Goal: Task Accomplishment & Management: Complete application form

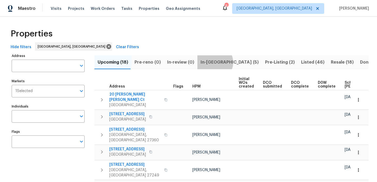
click at [211, 62] on span "In-reno (5)" at bounding box center [230, 61] width 58 height 7
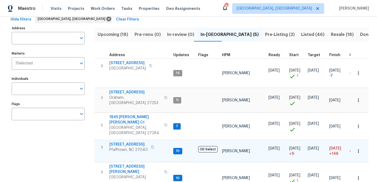
scroll to position [28, 0]
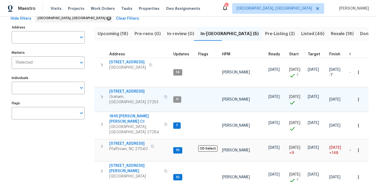
click at [124, 94] on span "Graham, NC 27253" at bounding box center [135, 99] width 52 height 11
click at [117, 34] on span "Upcoming (18)" at bounding box center [113, 33] width 31 height 7
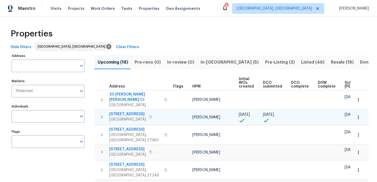
click at [359, 115] on icon "button" at bounding box center [358, 116] width 1 height 3
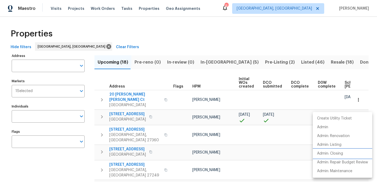
click at [333, 156] on p "Admin: Closing" at bounding box center [330, 154] width 26 height 6
click at [209, 63] on div at bounding box center [188, 91] width 377 height 182
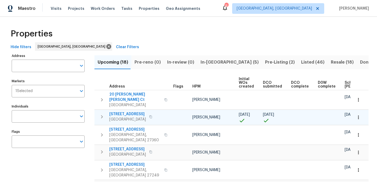
click at [127, 111] on span "[STREET_ADDRESS]" at bounding box center [127, 113] width 37 height 5
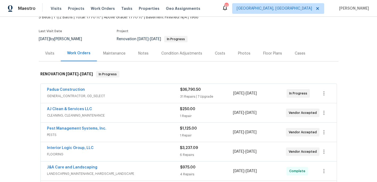
scroll to position [35, 0]
click at [70, 89] on link "Padua Construction" at bounding box center [66, 89] width 38 height 4
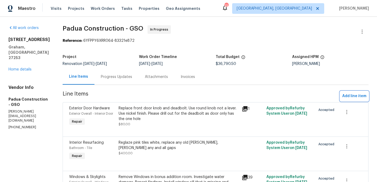
click at [348, 95] on span "Add line item" at bounding box center [354, 96] width 24 height 7
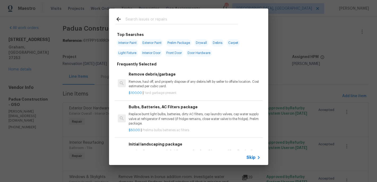
click at [131, 19] on input "text" at bounding box center [182, 20] width 113 height 8
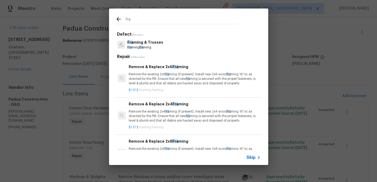
type input "fra"
click at [161, 112] on p "Remove the existing 2x4 fra ming (if present). Install new 2x4 wood fra ming 16…" at bounding box center [195, 116] width 132 height 14
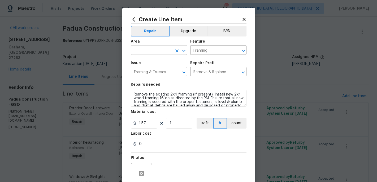
click at [147, 53] on input "text" at bounding box center [151, 50] width 41 height 8
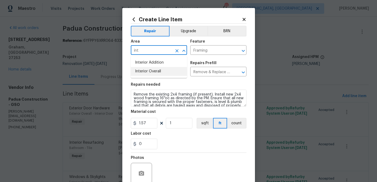
click at [150, 74] on li "Interior Overall" at bounding box center [159, 71] width 56 height 9
type input "Interior Overall"
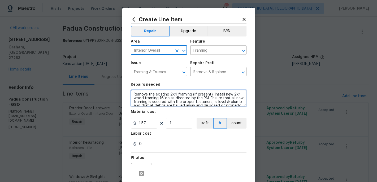
click at [135, 94] on textarea "Remove the existing 2x4 framing (if present). Install new 2x4 wood framing 16''…" at bounding box center [189, 97] width 116 height 17
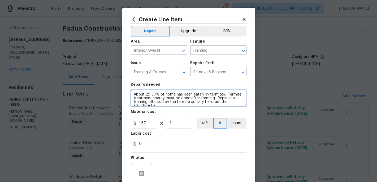
scroll to position [1, 0]
type textarea "About 25-30% of home has been eaten by termites. Termite treatment sparay must …"
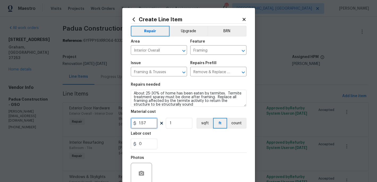
click at [151, 125] on input "1.57" at bounding box center [144, 123] width 27 height 11
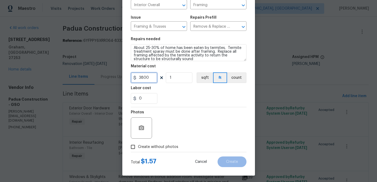
scroll to position [47, 0]
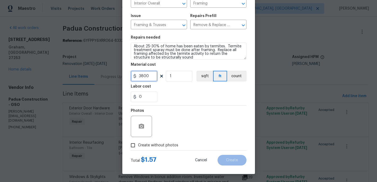
type input "3800"
click at [134, 144] on input "Create without photos" at bounding box center [133, 145] width 10 height 10
checkbox input "true"
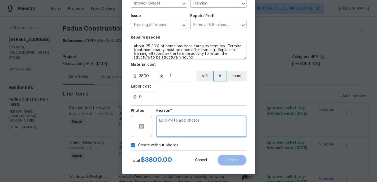
click at [174, 134] on textarea at bounding box center [201, 125] width 90 height 21
type textarea "quote"
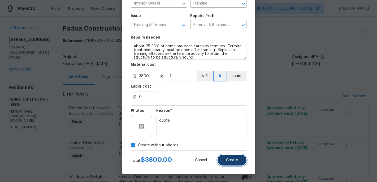
click at [225, 156] on button "Create" at bounding box center [232, 160] width 29 height 11
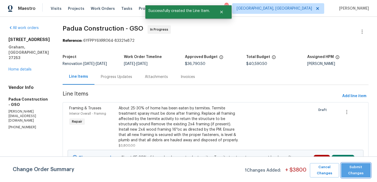
click at [358, 174] on span "Submit Changes" at bounding box center [356, 170] width 24 height 12
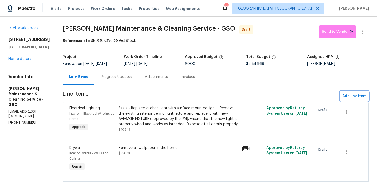
click at [352, 95] on span "Add line item" at bounding box center [354, 96] width 24 height 7
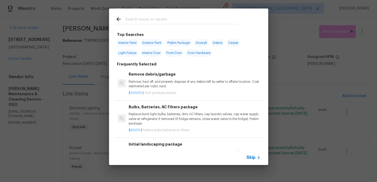
click at [135, 20] on input "text" at bounding box center [182, 20] width 113 height 8
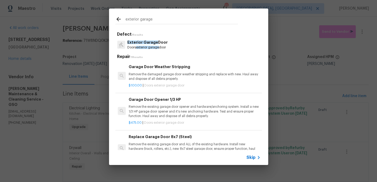
type input "exterior garage"
click at [148, 45] on p "Doors exterior garage door" at bounding box center [147, 47] width 40 height 5
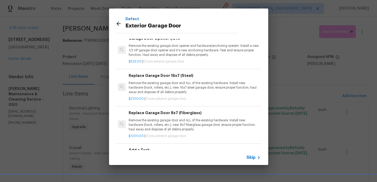
scroll to position [33, 0]
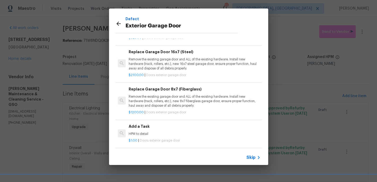
click at [139, 132] on p "HPM to detail" at bounding box center [195, 133] width 132 height 5
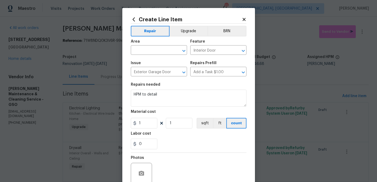
click at [146, 46] on div "Area" at bounding box center [159, 43] width 56 height 7
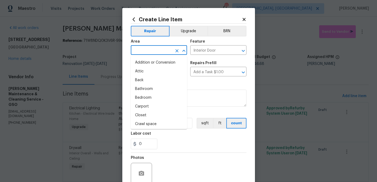
click at [146, 51] on input "text" at bounding box center [151, 50] width 41 height 8
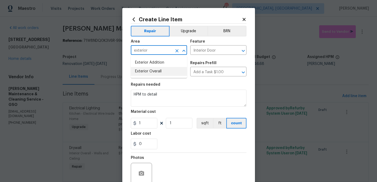
click at [147, 72] on li "Exterior Overall" at bounding box center [159, 71] width 56 height 9
type input "Exterior Overall"
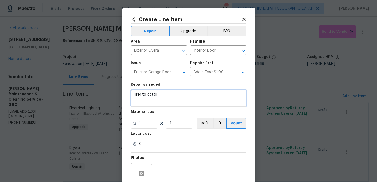
click at [162, 97] on textarea "HPM to detail" at bounding box center [189, 97] width 116 height 17
type textarea "H"
type textarea "Paint exterior garage door [PERSON_NAME] to match"
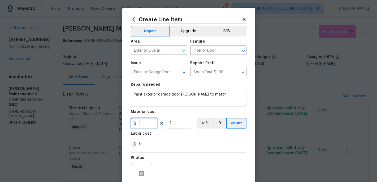
click at [151, 124] on input "1" at bounding box center [144, 123] width 27 height 11
type input "100"
click at [193, 138] on div "Labor cost" at bounding box center [189, 134] width 116 height 7
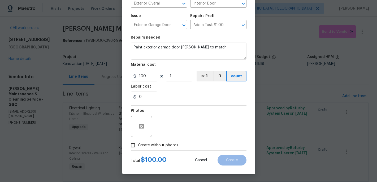
click at [135, 140] on input "Create without photos" at bounding box center [133, 145] width 10 height 10
checkbox input "true"
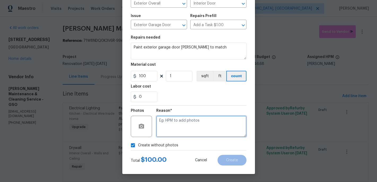
click at [166, 131] on textarea at bounding box center [201, 125] width 90 height 21
type textarea "c"
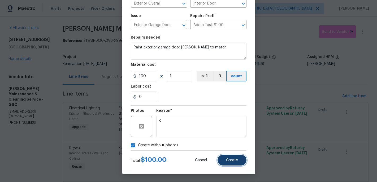
click at [238, 163] on button "Create" at bounding box center [232, 160] width 29 height 11
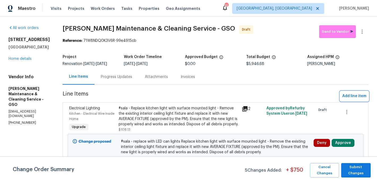
click at [358, 95] on span "Add line item" at bounding box center [354, 96] width 24 height 7
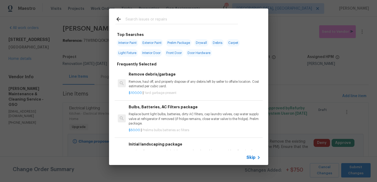
click at [133, 21] on input "text" at bounding box center [182, 20] width 113 height 8
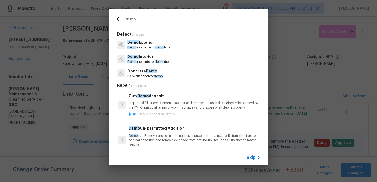
type input "demo"
click at [142, 61] on p "Demo lition interior demo lition" at bounding box center [148, 61] width 43 height 5
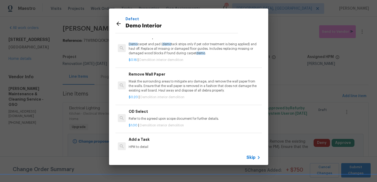
scroll to position [33, 0]
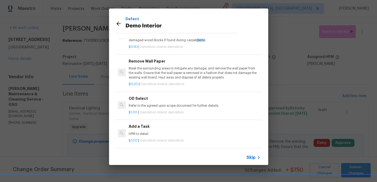
click at [136, 128] on h6 "Add a Task" at bounding box center [195, 126] width 132 height 6
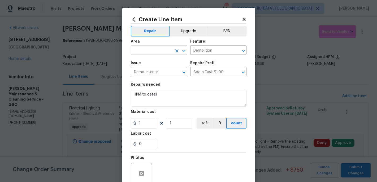
click at [156, 51] on input "text" at bounding box center [151, 50] width 41 height 8
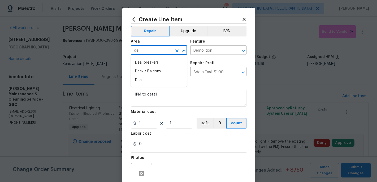
type input "d"
click at [153, 71] on li "Interior Overall" at bounding box center [159, 71] width 56 height 9
type input "Interior Overall"
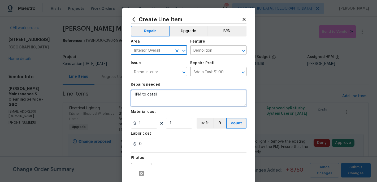
click at [158, 97] on textarea "HPM to detail" at bounding box center [189, 97] width 116 height 17
type textarea "H"
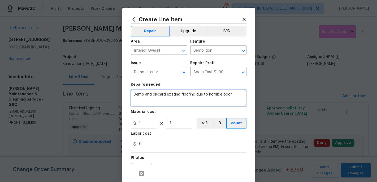
type textarea "Demo and discard existing flooring due to horrible odor"
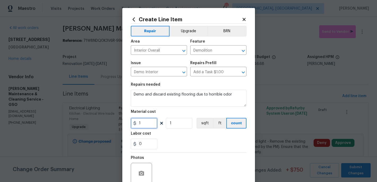
click at [147, 124] on input "1" at bounding box center [144, 123] width 27 height 11
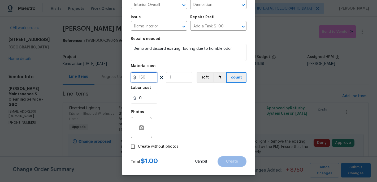
scroll to position [47, 0]
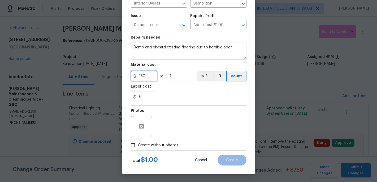
type input "150"
click at [138, 145] on input "Create without photos" at bounding box center [133, 145] width 10 height 10
checkbox input "true"
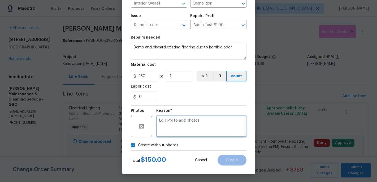
click at [168, 129] on textarea at bounding box center [201, 125] width 90 height 21
type textarea "c"
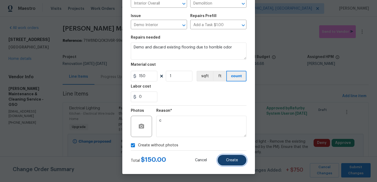
click at [226, 162] on button "Create" at bounding box center [232, 160] width 29 height 11
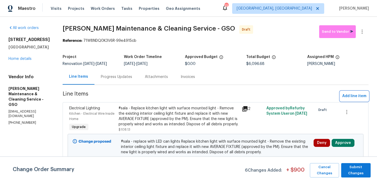
click at [354, 95] on span "Add line item" at bounding box center [354, 96] width 24 height 7
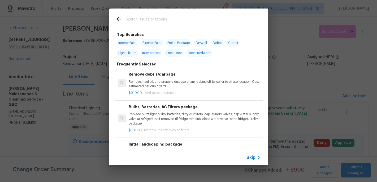
click at [136, 18] on input "text" at bounding box center [182, 20] width 113 height 8
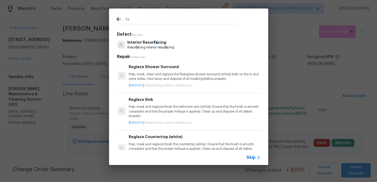
type input "f"
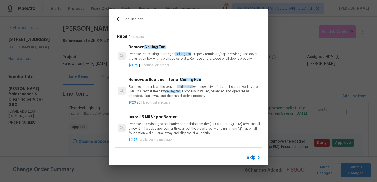
type input "ceiling fan"
click at [147, 57] on p "Remove the existing, damaged ceiling fan . Properly terminate/cap the wiring an…" at bounding box center [195, 56] width 132 height 9
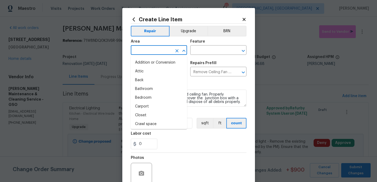
click at [146, 51] on input "text" at bounding box center [151, 50] width 41 height 8
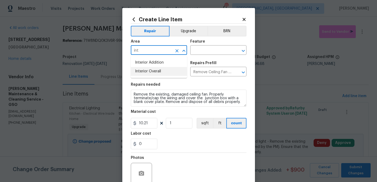
click at [145, 69] on li "Interior Overall" at bounding box center [159, 71] width 56 height 9
type input "Interior Overall"
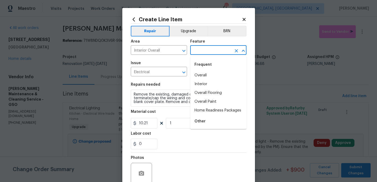
click at [198, 49] on input "text" at bounding box center [210, 50] width 41 height 8
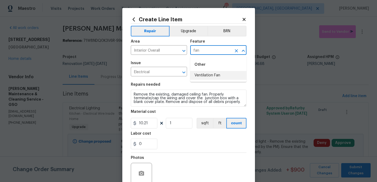
click at [204, 75] on li "Ventilation Fan" at bounding box center [218, 75] width 56 height 9
type input "Ventilation Fan"
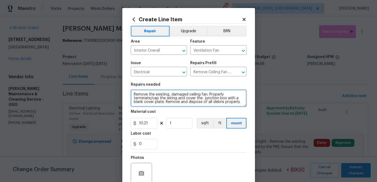
click at [134, 93] on textarea "Remove the existing, damaged ceiling fan. Properly terminate/cap the wiring and…" at bounding box center [189, 97] width 116 height 17
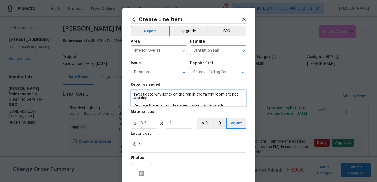
click at [153, 98] on textarea "Investigate why lights on the fan in the family room are not working Remove the…" at bounding box center [189, 97] width 116 height 17
type textarea "Investigate why lights on the fan in the family room are not working Remove the…"
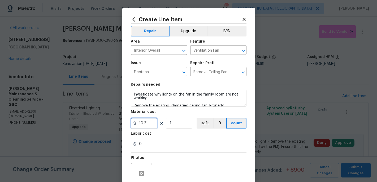
click at [151, 125] on input "10.21" at bounding box center [144, 123] width 27 height 11
type input "15"
click at [209, 133] on div "Labor cost" at bounding box center [189, 134] width 116 height 7
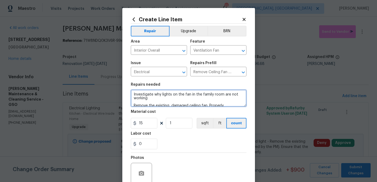
click at [157, 100] on textarea "Investigate why lights on the fan in the family room are not working Remove the…" at bounding box center [189, 97] width 116 height 17
click at [156, 100] on textarea "Investigate why lights on the fan in the family room are not working Remove the…" at bounding box center [189, 97] width 116 height 17
type textarea "Investigate why lights on the fan in the family room are not working--please ad…"
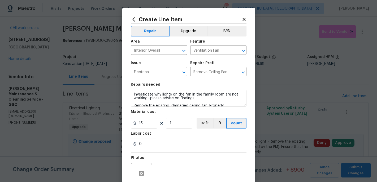
click at [168, 134] on div "Labor cost" at bounding box center [189, 134] width 116 height 7
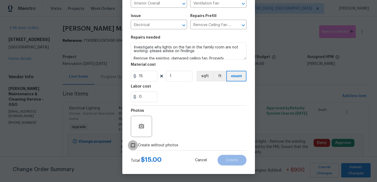
drag, startPoint x: 134, startPoint y: 146, endPoint x: 156, endPoint y: 136, distance: 24.4
click at [134, 146] on input "Create without photos" at bounding box center [133, 145] width 10 height 10
checkbox input "true"
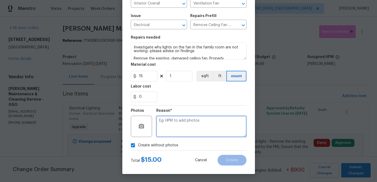
click at [162, 132] on textarea at bounding box center [201, 125] width 90 height 21
type textarea "c"
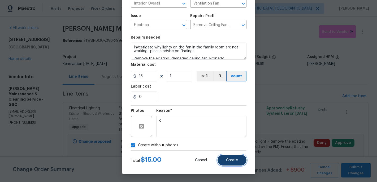
click at [229, 160] on span "Create" at bounding box center [232, 160] width 12 height 4
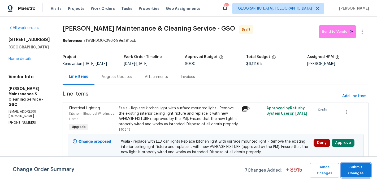
click at [353, 169] on span "Submit Changes" at bounding box center [356, 170] width 24 height 12
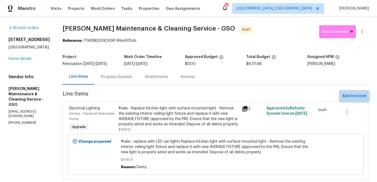
click at [356, 100] on button "Add line item" at bounding box center [354, 96] width 28 height 10
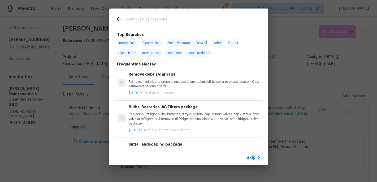
click at [140, 23] on input "text" at bounding box center [182, 20] width 113 height 8
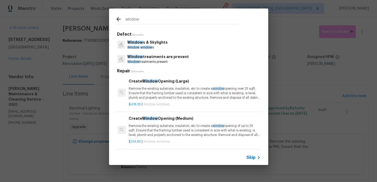
type input "window"
click at [151, 57] on p "Window treatments are present" at bounding box center [158, 57] width 62 height 6
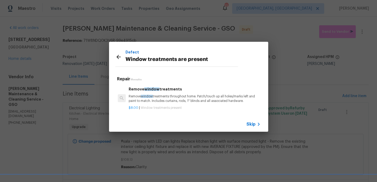
click at [163, 96] on p "Remove window treatments throughout home. Patch/touch up all holes/marks left a…" at bounding box center [195, 98] width 132 height 9
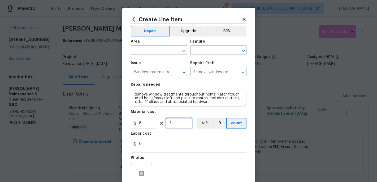
click at [178, 121] on input "1" at bounding box center [179, 123] width 27 height 11
type input "10"
click at [188, 143] on div "0" at bounding box center [189, 143] width 116 height 11
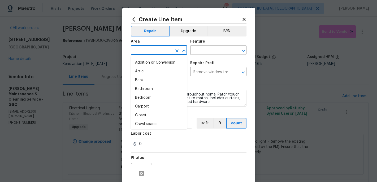
click at [146, 50] on input "text" at bounding box center [151, 50] width 41 height 8
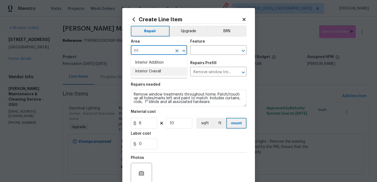
click at [145, 69] on li "Interior Overall" at bounding box center [159, 71] width 56 height 9
type input "Interior Overall"
click at [198, 50] on input "text" at bounding box center [210, 50] width 41 height 8
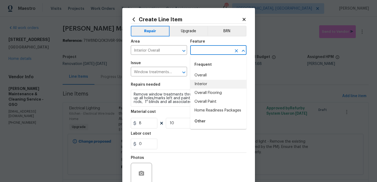
click at [201, 82] on li "Interior" at bounding box center [218, 84] width 56 height 9
type input "Interior"
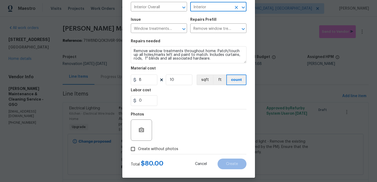
scroll to position [45, 0]
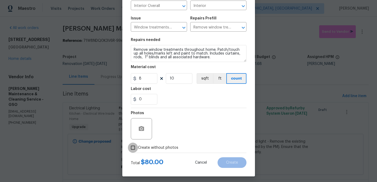
click at [137, 148] on input "Create without photos" at bounding box center [133, 147] width 10 height 10
checkbox input "true"
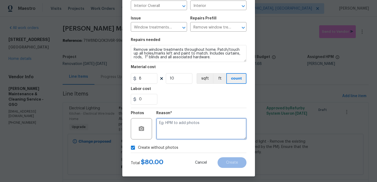
click at [164, 135] on textarea at bounding box center [201, 128] width 90 height 21
type textarea "c"
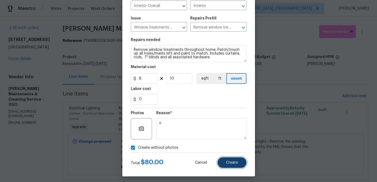
click at [230, 162] on span "Create" at bounding box center [232, 162] width 12 height 4
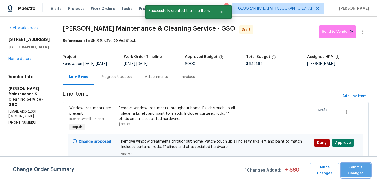
click at [351, 170] on span "Submit Changes" at bounding box center [356, 170] width 24 height 12
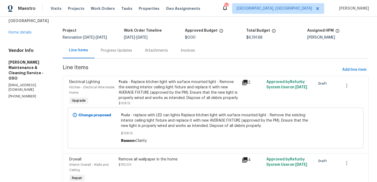
scroll to position [26, 0]
click at [351, 71] on span "Add line item" at bounding box center [354, 70] width 24 height 7
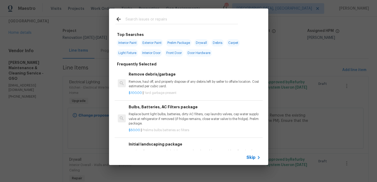
click at [152, 21] on input "text" at bounding box center [182, 20] width 113 height 8
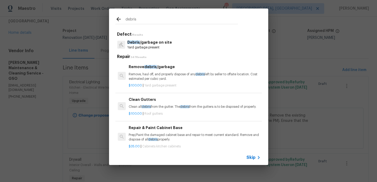
type input "debris"
click at [155, 74] on p "Remove, haul off, and properly dispose of any debris left by seller to offsite …" at bounding box center [195, 76] width 132 height 9
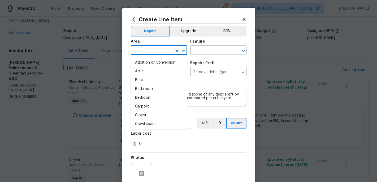
click at [145, 48] on input "text" at bounding box center [151, 50] width 41 height 8
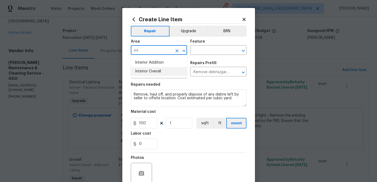
click at [146, 73] on li "Interior Overall" at bounding box center [159, 71] width 56 height 9
type input "Interior Overall"
click at [196, 52] on input "text" at bounding box center [210, 50] width 41 height 8
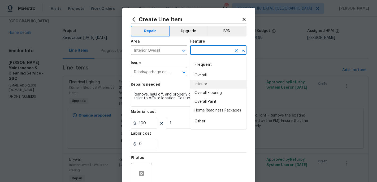
click at [202, 85] on li "Interior" at bounding box center [218, 84] width 56 height 9
type input "Interior"
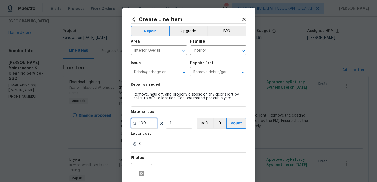
drag, startPoint x: 152, startPoint y: 125, endPoint x: 152, endPoint y: 121, distance: 3.2
click at [152, 125] on input "100" at bounding box center [144, 123] width 27 height 11
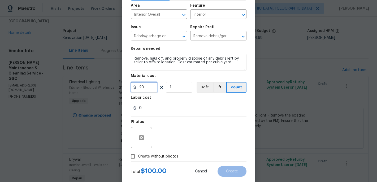
scroll to position [38, 0]
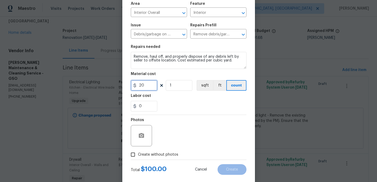
type input "20"
click at [136, 152] on input "Create without photos" at bounding box center [133, 154] width 10 height 10
checkbox input "true"
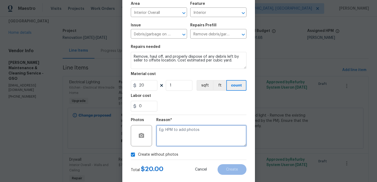
click at [163, 138] on textarea at bounding box center [201, 135] width 90 height 21
type textarea "c"
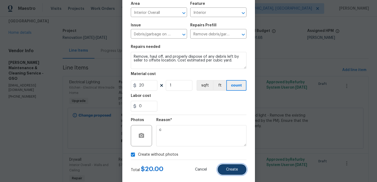
click at [232, 171] on span "Create" at bounding box center [232, 169] width 12 height 4
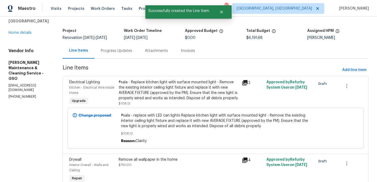
scroll to position [0, 0]
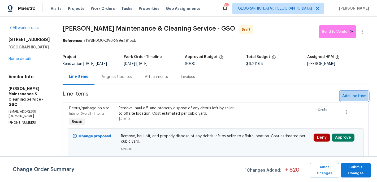
click at [350, 96] on span "Add line item" at bounding box center [354, 96] width 24 height 7
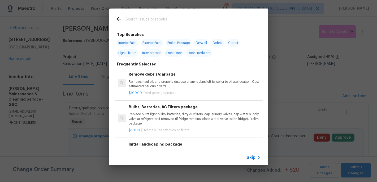
click at [128, 17] on input "text" at bounding box center [182, 20] width 113 height 8
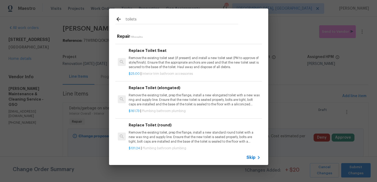
scroll to position [91, 0]
type input "toilets"
click at [156, 134] on p "Remove the existing toilet, prep the flange, install a new standard round toile…" at bounding box center [195, 136] width 132 height 14
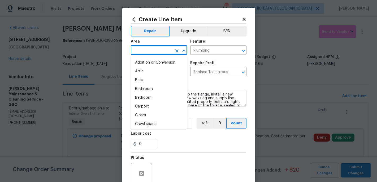
click at [144, 49] on input "text" at bounding box center [151, 50] width 41 height 8
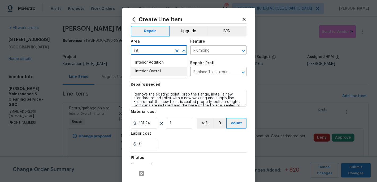
click at [150, 70] on li "Interior Overall" at bounding box center [159, 71] width 56 height 9
type input "Interior Overall"
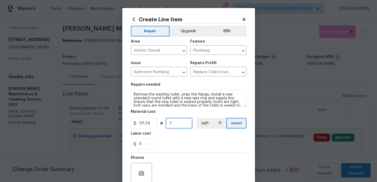
click at [176, 121] on input "1" at bounding box center [179, 123] width 27 height 11
type input "2"
click at [182, 148] on div "0" at bounding box center [189, 143] width 116 height 11
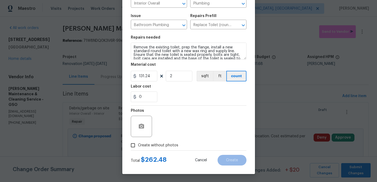
click at [139, 145] on span "Create without photos" at bounding box center [158, 145] width 40 height 6
click at [138, 145] on input "Create without photos" at bounding box center [133, 145] width 10 height 10
checkbox input "true"
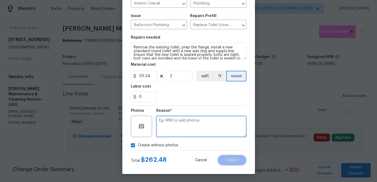
click at [168, 125] on textarea at bounding box center [201, 125] width 90 height 21
type textarea "c"
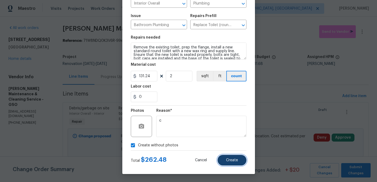
click at [239, 159] on button "Create" at bounding box center [232, 160] width 29 height 11
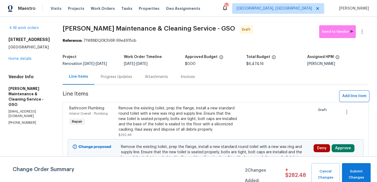
click at [355, 94] on span "Add line item" at bounding box center [354, 96] width 24 height 7
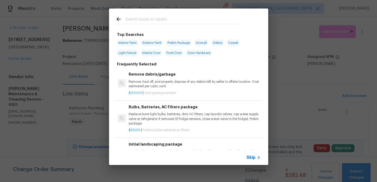
click at [155, 21] on input "text" at bounding box center [182, 20] width 113 height 8
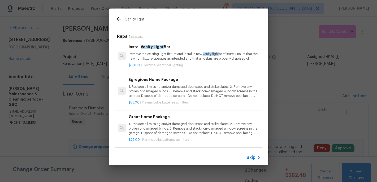
type input "vanity light"
click at [164, 57] on p "Remove the existing light fixture and install a new, vanity light bar fixture. …" at bounding box center [195, 56] width 132 height 9
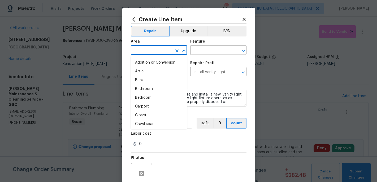
click at [161, 51] on input "text" at bounding box center [151, 50] width 41 height 8
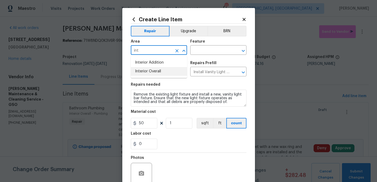
click at [160, 74] on li "Interior Overall" at bounding box center [159, 71] width 56 height 9
type input "Interior Overall"
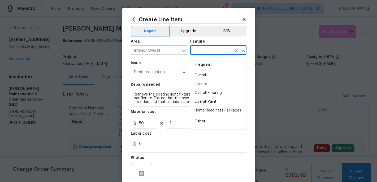
click at [201, 52] on input "text" at bounding box center [210, 50] width 41 height 8
click at [203, 87] on li "Interior" at bounding box center [218, 84] width 56 height 9
type input "Interior"
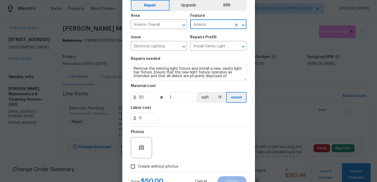
scroll to position [41, 0]
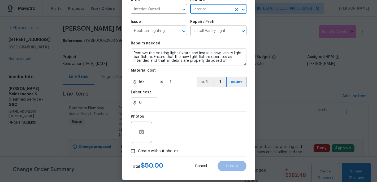
click at [135, 149] on input "Create without photos" at bounding box center [133, 151] width 10 height 10
checkbox input "true"
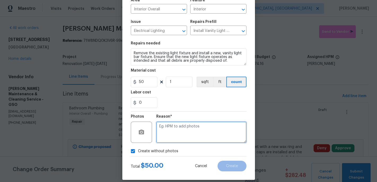
click at [164, 133] on textarea at bounding box center [201, 131] width 90 height 21
type textarea "c"
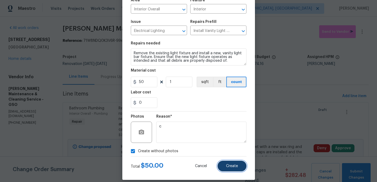
click at [232, 164] on span "Create" at bounding box center [232, 166] width 12 height 4
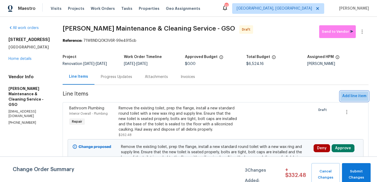
click at [354, 99] on span "Add line item" at bounding box center [354, 96] width 24 height 7
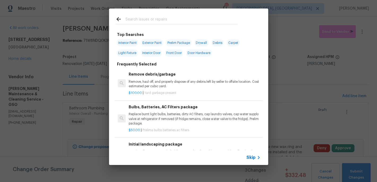
click at [140, 22] on input "text" at bounding box center [182, 20] width 113 height 8
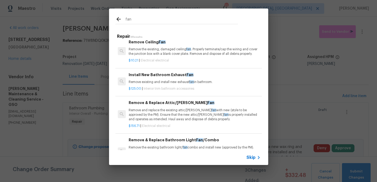
scroll to position [4, 0]
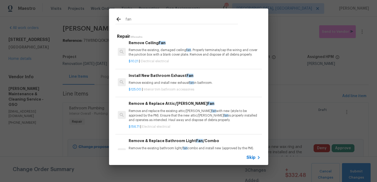
type input "fan"
click at [154, 57] on div "$10.21 | Electrical electrical" at bounding box center [195, 60] width 132 height 7
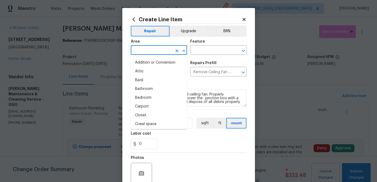
click at [147, 53] on input "text" at bounding box center [151, 50] width 41 height 8
type input "i"
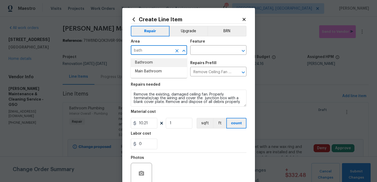
click at [148, 64] on li "Bathroom" at bounding box center [159, 62] width 56 height 9
type input "Bathroom"
click at [204, 53] on input "text" at bounding box center [210, 50] width 41 height 8
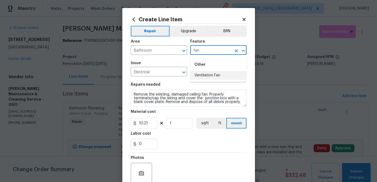
click at [209, 72] on li "Ventilation Fan" at bounding box center [218, 75] width 56 height 9
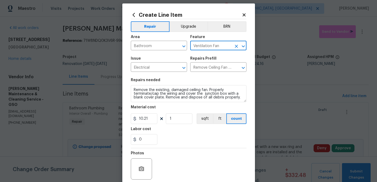
scroll to position [9, 0]
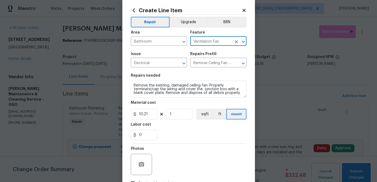
type input "Ventilation Fan"
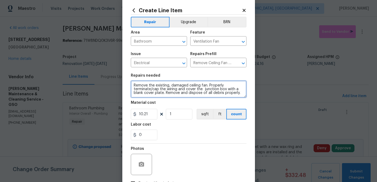
click at [240, 93] on textarea "Remove the existing, damaged ceiling fan. Properly terminate/cap the wiring and…" at bounding box center [189, 88] width 116 height 17
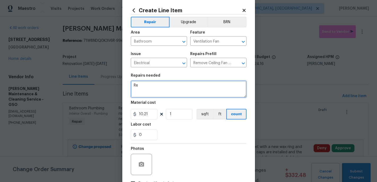
type textarea "R"
type textarea "Remove grate on bath fan and deep clean parts and grate and reinstall"
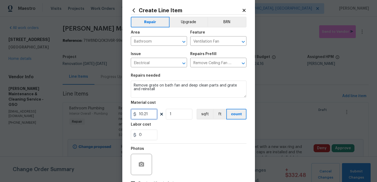
click at [152, 112] on input "10.21" at bounding box center [144, 114] width 27 height 11
click at [193, 124] on div "Labor cost" at bounding box center [189, 125] width 116 height 7
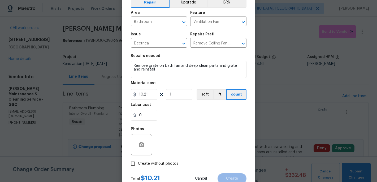
click at [132, 166] on input "Create without photos" at bounding box center [133, 163] width 10 height 10
checkbox input "true"
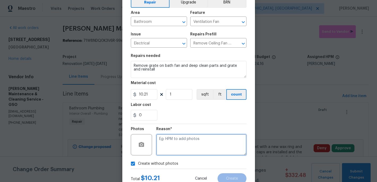
click at [167, 150] on textarea at bounding box center [201, 144] width 90 height 21
type textarea "v"
type textarea "c"
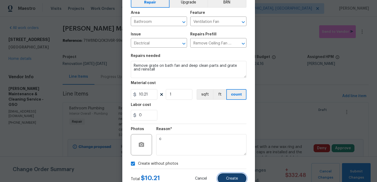
click at [234, 175] on button "Create" at bounding box center [232, 178] width 29 height 11
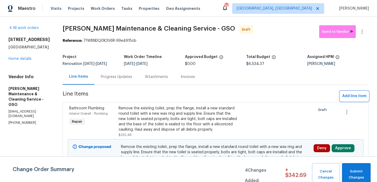
click at [360, 98] on span "Add line item" at bounding box center [354, 96] width 24 height 7
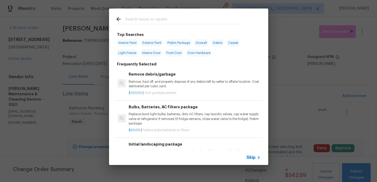
click at [138, 15] on div at bounding box center [176, 18] width 135 height 21
click at [133, 21] on input "text" at bounding box center [182, 20] width 113 height 8
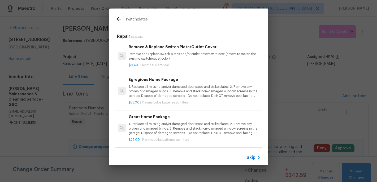
type input "switchplates"
click at [155, 55] on p "Remove and replace switch plates and/or outlet covers with new (covers to match…" at bounding box center [195, 56] width 132 height 9
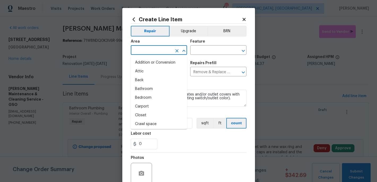
click at [145, 50] on input "text" at bounding box center [151, 50] width 41 height 8
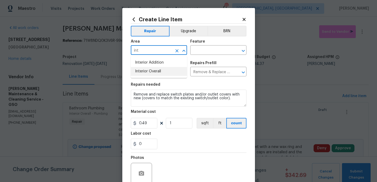
click at [153, 69] on li "Interior Overall" at bounding box center [159, 71] width 56 height 9
type input "Interior Overall"
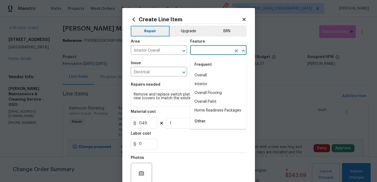
click at [196, 53] on input "text" at bounding box center [210, 50] width 41 height 8
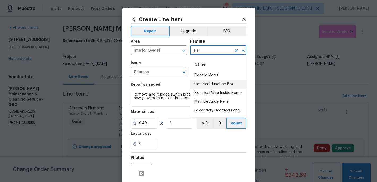
click at [201, 83] on li "Electrical Junction Box" at bounding box center [218, 84] width 56 height 9
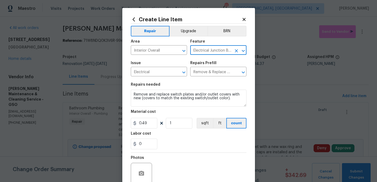
type input "Electrical Junction Box"
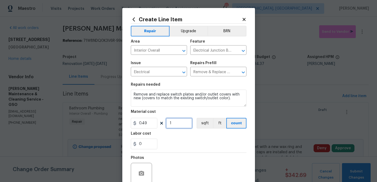
click at [178, 124] on input "1" at bounding box center [179, 123] width 27 height 11
click at [187, 140] on div "0" at bounding box center [189, 143] width 116 height 11
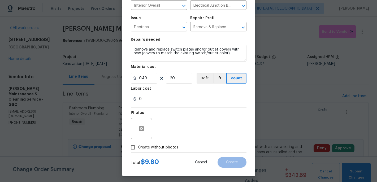
scroll to position [47, 0]
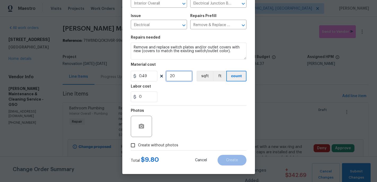
click at [176, 76] on input "20" at bounding box center [179, 76] width 27 height 11
type input "1"
click at [147, 76] on input "0.49" at bounding box center [144, 76] width 27 height 11
type input "15"
click at [175, 109] on div "Photos" at bounding box center [189, 122] width 116 height 35
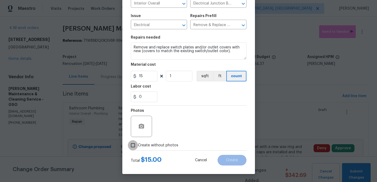
click at [132, 144] on input "Create without photos" at bounding box center [133, 145] width 10 height 10
checkbox input "true"
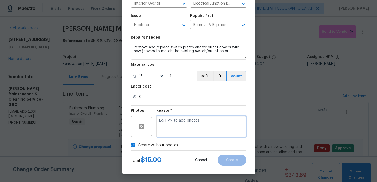
click at [172, 135] on textarea at bounding box center [201, 125] width 90 height 21
type textarea "c"
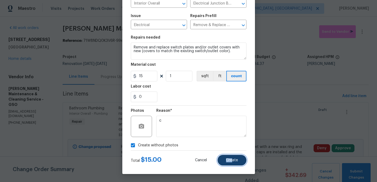
click at [233, 158] on span "Create" at bounding box center [232, 160] width 12 height 4
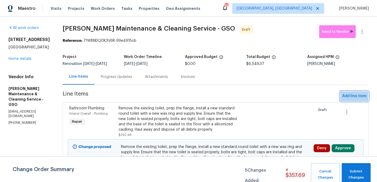
click at [350, 95] on span "Add line item" at bounding box center [354, 96] width 24 height 7
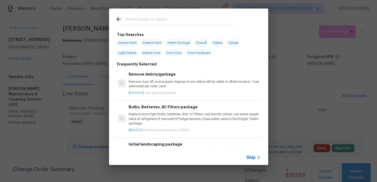
click at [138, 19] on input "text" at bounding box center [182, 20] width 113 height 8
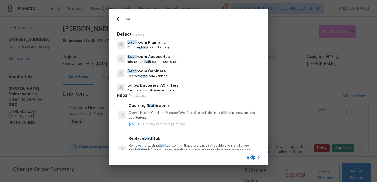
type input "b"
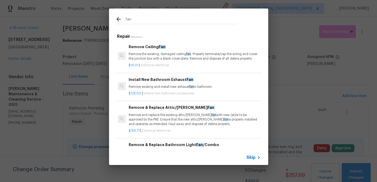
type input "fan"
click at [155, 87] on p "Remove existing and install new exhaust fan in bathroom." at bounding box center [195, 86] width 132 height 5
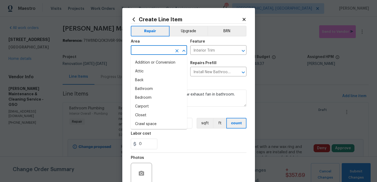
click at [146, 50] on input "text" at bounding box center [151, 50] width 41 height 8
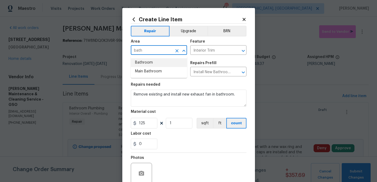
click at [145, 65] on li "Bathroom" at bounding box center [159, 62] width 56 height 9
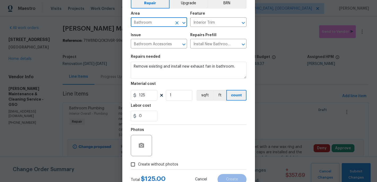
scroll to position [42, 0]
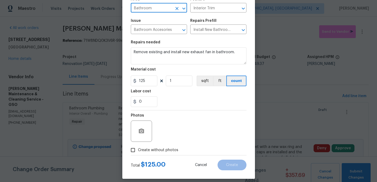
type input "Bathroom"
click at [137, 148] on input "Create without photos" at bounding box center [133, 150] width 10 height 10
checkbox input "true"
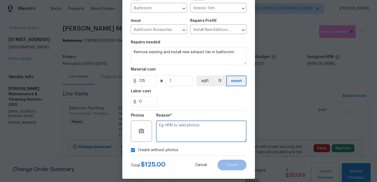
click at [180, 131] on textarea at bounding box center [201, 130] width 90 height 21
type textarea "c"
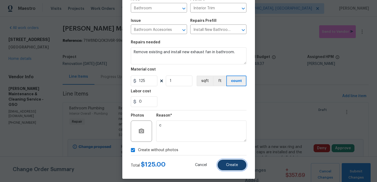
click at [231, 169] on button "Create" at bounding box center [232, 164] width 29 height 11
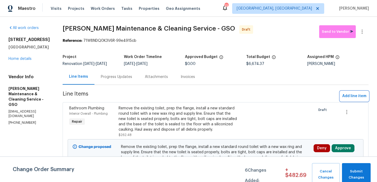
click at [350, 97] on span "Add line item" at bounding box center [354, 96] width 24 height 7
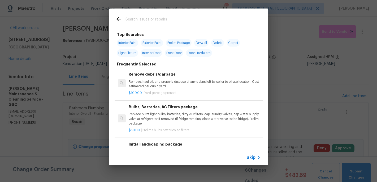
click at [140, 19] on input "text" at bounding box center [182, 20] width 113 height 8
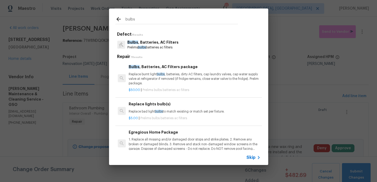
type input "bulbs"
click at [153, 76] on p "Replace burnt light bulbs , batteries, dirty AC filters, cap laundry valves, ca…" at bounding box center [195, 79] width 132 height 14
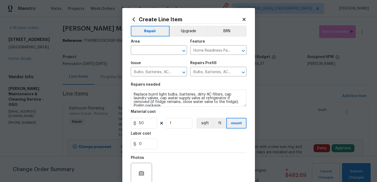
click at [238, 20] on h2 "Create Line Item" at bounding box center [186, 19] width 111 height 6
click at [245, 19] on icon at bounding box center [244, 19] width 3 height 3
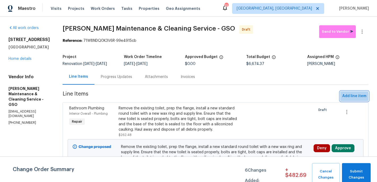
click at [351, 96] on span "Add line item" at bounding box center [354, 96] width 24 height 7
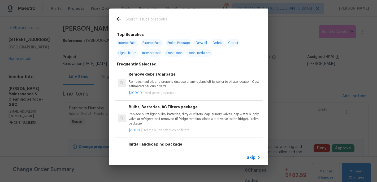
click at [137, 18] on input "text" at bounding box center [182, 20] width 113 height 8
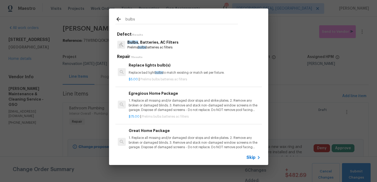
scroll to position [40, 0]
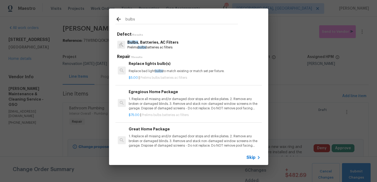
type input "bulbs"
click at [154, 110] on p "1. Replace all missing and/or damaged door stops and strike plates. 2. Remove a…" at bounding box center [195, 104] width 132 height 14
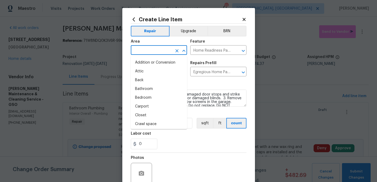
click at [145, 50] on input "text" at bounding box center [151, 50] width 41 height 8
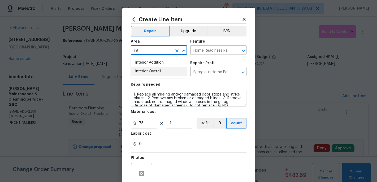
click at [147, 71] on li "Interior Overall" at bounding box center [159, 71] width 56 height 9
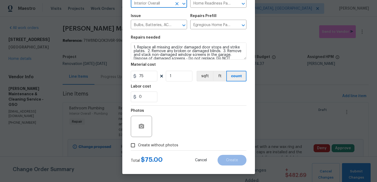
type input "Interior Overall"
click at [132, 147] on input "Create without photos" at bounding box center [133, 145] width 10 height 10
checkbox input "true"
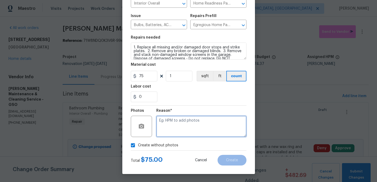
click at [162, 130] on textarea at bounding box center [201, 125] width 90 height 21
type textarea "c"
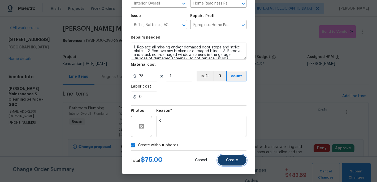
click at [230, 162] on button "Create" at bounding box center [232, 160] width 29 height 11
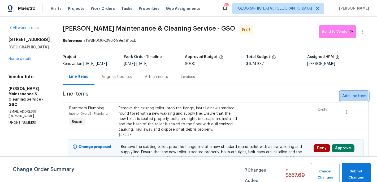
click at [357, 92] on button "Add line item" at bounding box center [354, 96] width 28 height 10
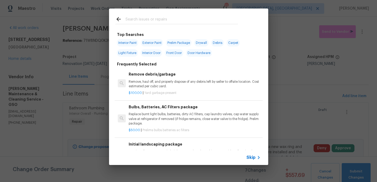
click at [139, 20] on input "text" at bounding box center [182, 20] width 113 height 8
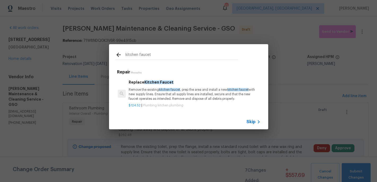
type input "kitchen faucet"
click at [148, 96] on p "Remove the existing kitchen faucet , prep the area and install a new kitchen fa…" at bounding box center [195, 94] width 132 height 14
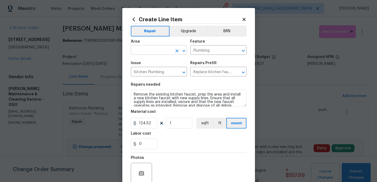
click at [148, 50] on input "text" at bounding box center [151, 50] width 41 height 8
click at [149, 62] on li "Kitchen" at bounding box center [159, 62] width 56 height 9
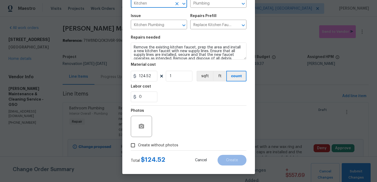
type input "Kitchen"
click at [137, 144] on input "Create without photos" at bounding box center [133, 145] width 10 height 10
checkbox input "true"
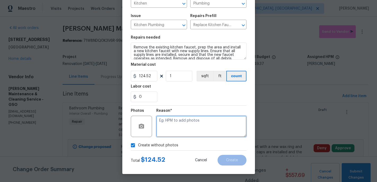
click at [165, 136] on textarea at bounding box center [201, 125] width 90 height 21
type textarea "c"
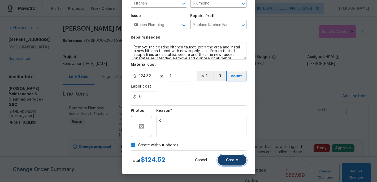
click at [233, 159] on span "Create" at bounding box center [232, 160] width 12 height 4
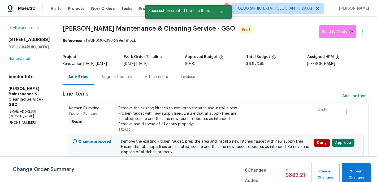
click at [150, 119] on div "Remove the existing kitchen faucet, prep the area and install a new kitchen fau…" at bounding box center [179, 115] width 120 height 21
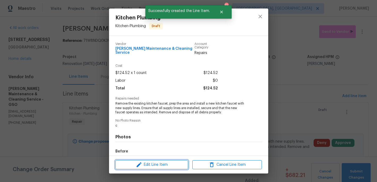
click at [155, 166] on span "Edit Line Item" at bounding box center [152, 164] width 70 height 7
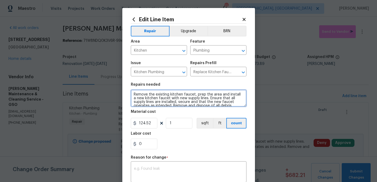
click at [133, 93] on textarea "Remove the existing kitchen faucet, prep the area and install a new kitchen fau…" at bounding box center [189, 97] width 116 height 17
click at [133, 92] on textarea "Remove the existing kitchen faucet, prep the area and install a new kitchen fau…" at bounding box center [189, 97] width 116 height 17
type textarea "***use nickel pull down style*** Remove the existing kitchen faucet, prep the a…"
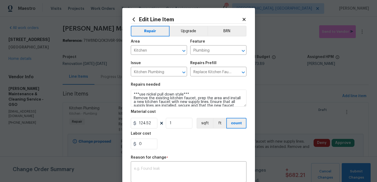
click at [167, 135] on div "Labor cost" at bounding box center [189, 134] width 116 height 7
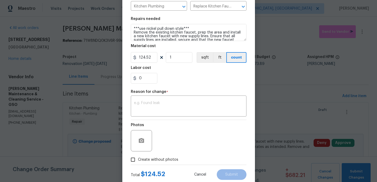
scroll to position [80, 0]
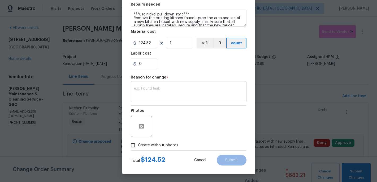
click at [168, 90] on textarea at bounding box center [188, 92] width 109 height 11
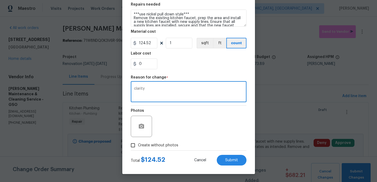
type textarea "clarity"
click at [140, 144] on span "Create without photos" at bounding box center [158, 145] width 40 height 6
click at [138, 144] on input "Create without photos" at bounding box center [133, 145] width 10 height 10
checkbox input "true"
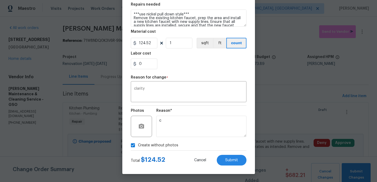
click at [234, 153] on div "Total $ 124.52 Cancel Submit" at bounding box center [189, 157] width 116 height 15
click at [234, 160] on span "Submit" at bounding box center [231, 160] width 13 height 4
type textarea "Remove the existing kitchen faucet, prep the area and install a new kitchen fau…"
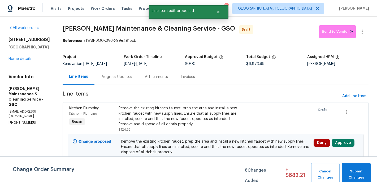
scroll to position [0, 0]
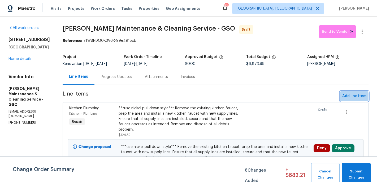
click at [346, 97] on span "Add line item" at bounding box center [354, 96] width 24 height 7
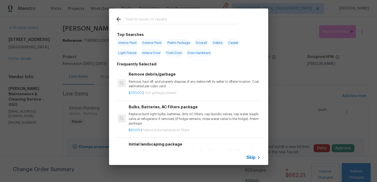
click at [142, 19] on input "text" at bounding box center [182, 20] width 113 height 8
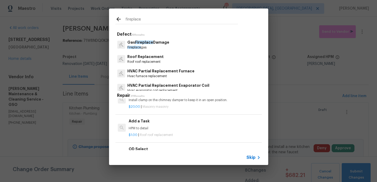
scroll to position [483, 0]
type input "fireplace"
click at [144, 123] on div "Add a Task HPM to detail" at bounding box center [195, 123] width 132 height 13
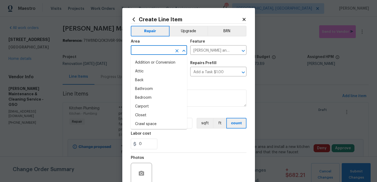
click at [153, 47] on input "text" at bounding box center [151, 50] width 41 height 8
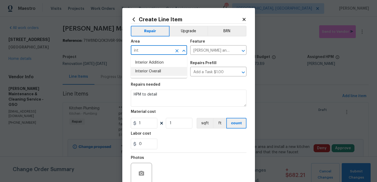
click at [156, 70] on li "Interior Overall" at bounding box center [159, 71] width 56 height 9
type input "Interior Overall"
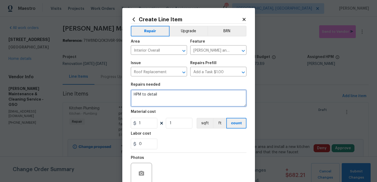
click at [161, 96] on textarea "HPM to detail" at bounding box center [189, 97] width 116 height 17
type textarea "H"
click at [194, 94] on textarea "Paint fireplace white, mantle white and firebox cover which is gold, paint it b…" at bounding box center [189, 97] width 116 height 17
type textarea "Paint fireplace white, mantle black, and firebox cover which is gold, paint it …"
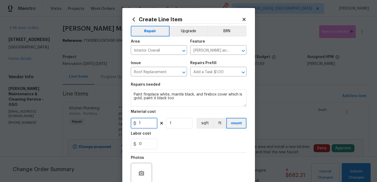
click at [144, 123] on input "1" at bounding box center [144, 123] width 27 height 11
type input "100"
click at [170, 139] on div "0" at bounding box center [189, 143] width 116 height 11
click at [156, 167] on input "text" at bounding box center [181, 166] width 101 height 8
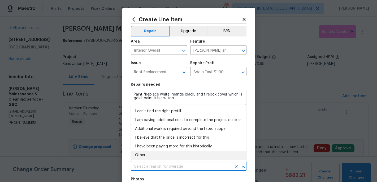
click at [151, 153] on li "Other" at bounding box center [189, 155] width 116 height 9
type input "Other"
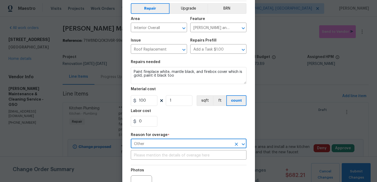
scroll to position [33, 0]
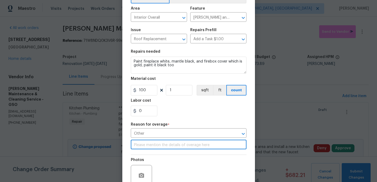
click at [158, 145] on input "text" at bounding box center [189, 145] width 116 height 8
type input "paint"
click at [196, 163] on div "Photos" at bounding box center [189, 172] width 116 height 35
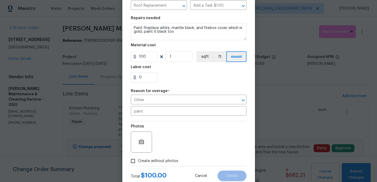
scroll to position [83, 0]
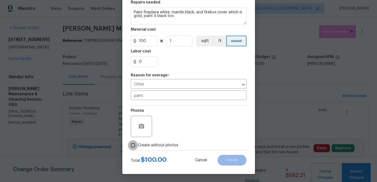
click at [136, 144] on input "Create without photos" at bounding box center [133, 145] width 10 height 10
checkbox input "true"
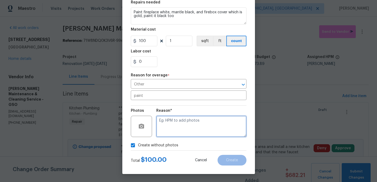
click at [166, 132] on textarea at bounding box center [201, 125] width 90 height 21
type textarea "c"
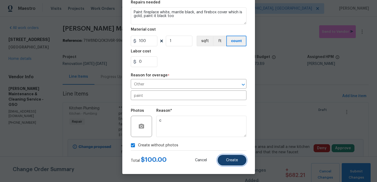
click at [224, 157] on button "Create" at bounding box center [232, 160] width 29 height 11
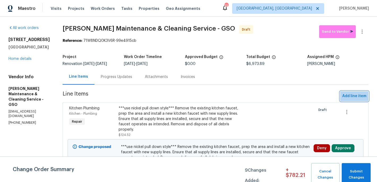
click at [346, 100] on button "Add line item" at bounding box center [354, 96] width 28 height 10
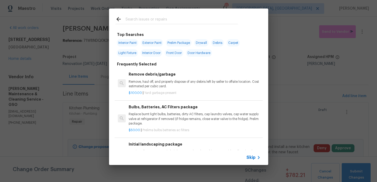
click at [138, 22] on input "text" at bounding box center [182, 20] width 113 height 8
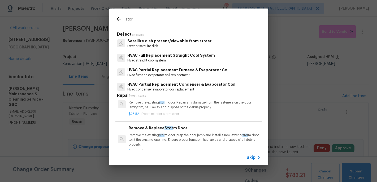
scroll to position [7, 0]
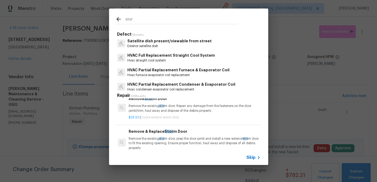
type input "stor"
click at [172, 110] on p "Remove the existing stor m door. Repair any damage from the fasteners on the do…" at bounding box center [195, 108] width 132 height 9
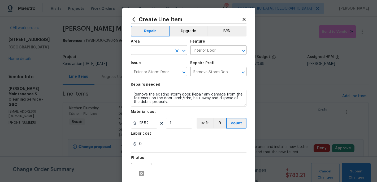
click at [146, 50] on input "text" at bounding box center [151, 50] width 41 height 8
click at [186, 144] on div "0" at bounding box center [189, 143] width 116 height 11
click at [142, 42] on div "Area" at bounding box center [159, 43] width 56 height 7
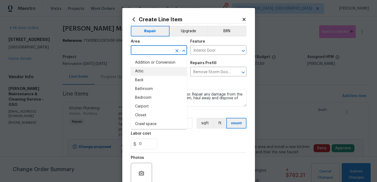
click at [141, 50] on input "text" at bounding box center [151, 50] width 41 height 8
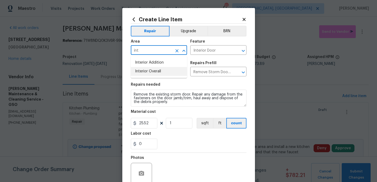
click at [153, 72] on li "Interior Overall" at bounding box center [159, 71] width 56 height 9
type input "I"
click at [155, 68] on li "Exterior Overall" at bounding box center [159, 71] width 56 height 9
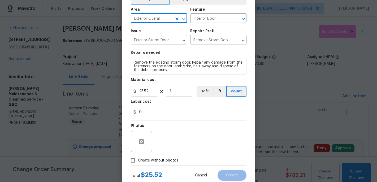
scroll to position [47, 0]
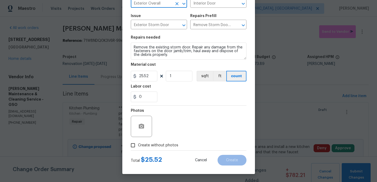
type input "Exterior Overall"
click at [137, 143] on input "Create without photos" at bounding box center [133, 145] width 10 height 10
checkbox input "true"
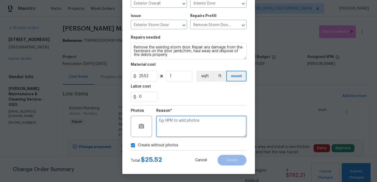
click at [177, 122] on textarea at bounding box center [201, 125] width 90 height 21
type textarea "c"
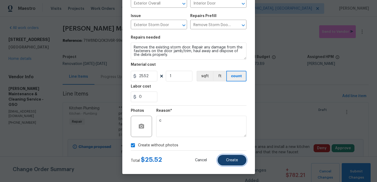
click at [235, 159] on span "Create" at bounding box center [232, 160] width 12 height 4
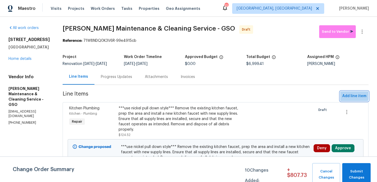
click at [349, 94] on span "Add line item" at bounding box center [354, 96] width 24 height 7
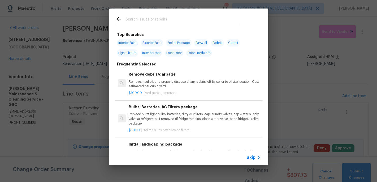
click at [149, 15] on div at bounding box center [176, 18] width 135 height 21
click at [132, 27] on div at bounding box center [176, 18] width 135 height 21
click at [132, 21] on input "text" at bounding box center [182, 20] width 113 height 8
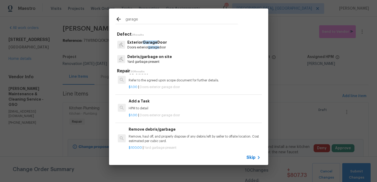
scroll to position [302, 0]
type input "garage"
click at [147, 101] on h6 "Add a Task" at bounding box center [195, 100] width 132 height 6
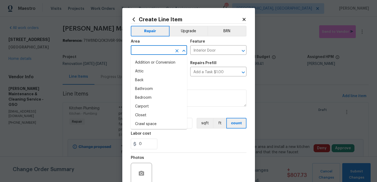
click at [150, 51] on input "text" at bounding box center [151, 50] width 41 height 8
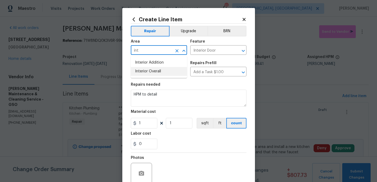
click at [154, 72] on li "Interior Overall" at bounding box center [159, 71] width 56 height 9
type input "Interior Overall"
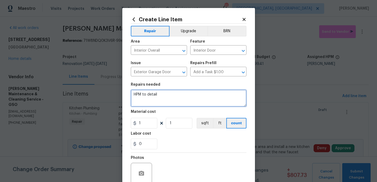
click at [162, 96] on textarea "HPM to detail" at bounding box center [189, 97] width 116 height 17
type textarea "H"
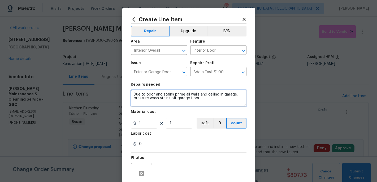
type textarea "Due to odor and stains prime all walls and ceiling in garage. pressure wash sta…"
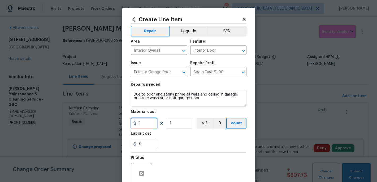
click at [149, 124] on input "1" at bounding box center [144, 123] width 27 height 11
drag, startPoint x: 149, startPoint y: 124, endPoint x: 157, endPoint y: 132, distance: 11.5
click at [150, 126] on input "300" at bounding box center [144, 123] width 27 height 11
type input "300"
click at [157, 132] on div "Labor cost" at bounding box center [189, 134] width 116 height 7
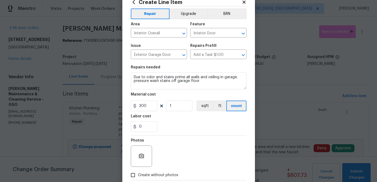
scroll to position [42, 0]
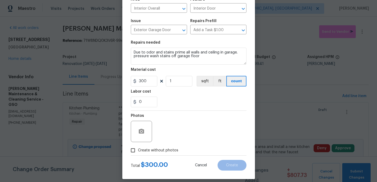
click at [138, 152] on span "Create without photos" at bounding box center [158, 150] width 40 height 6
click at [138, 152] on input "Create without photos" at bounding box center [133, 150] width 10 height 10
checkbox input "true"
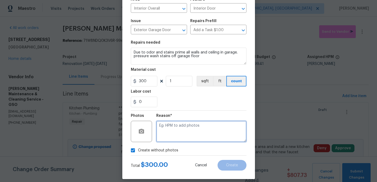
click at [168, 135] on textarea at bounding box center [201, 131] width 90 height 21
type textarea "c"
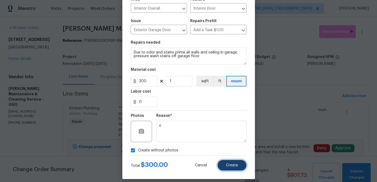
click at [224, 165] on button "Create" at bounding box center [232, 165] width 29 height 11
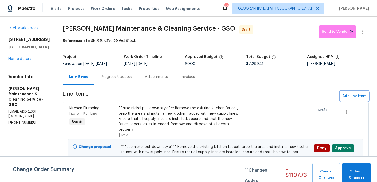
click at [355, 95] on span "Add line item" at bounding box center [354, 96] width 24 height 7
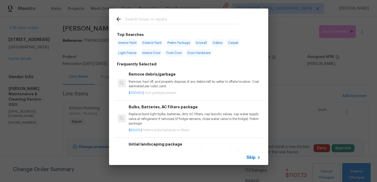
click at [129, 27] on div at bounding box center [176, 18] width 135 height 21
click at [134, 15] on div at bounding box center [176, 18] width 135 height 21
click at [133, 18] on input "text" at bounding box center [182, 20] width 113 height 8
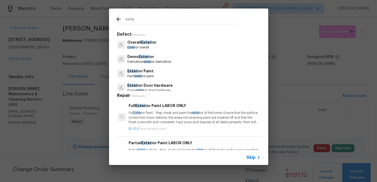
type input "exter"
click at [138, 74] on p "Exter ior Paint" at bounding box center [140, 71] width 27 height 6
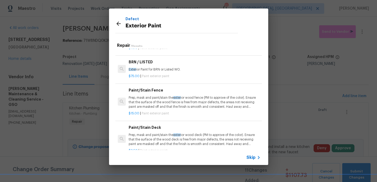
scroll to position [101, 0]
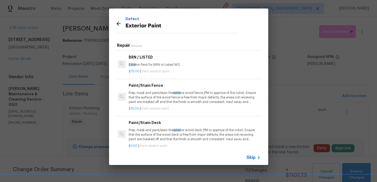
click at [252, 156] on span "Skip" at bounding box center [251, 157] width 9 height 5
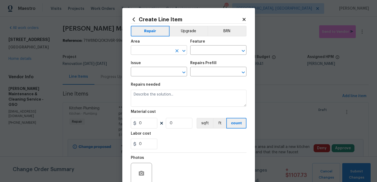
click at [144, 51] on input "text" at bounding box center [151, 50] width 41 height 8
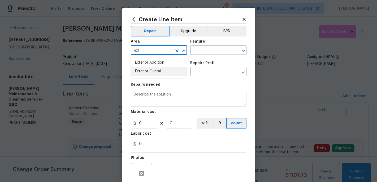
click at [153, 72] on li "Exterior Overall" at bounding box center [159, 71] width 56 height 9
type input "Exterior Overall"
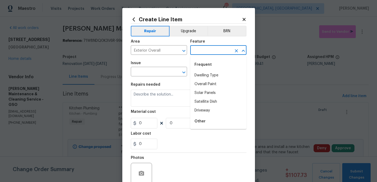
click at [207, 50] on input "text" at bounding box center [210, 50] width 41 height 8
click at [208, 75] on li "Doors" at bounding box center [218, 75] width 56 height 9
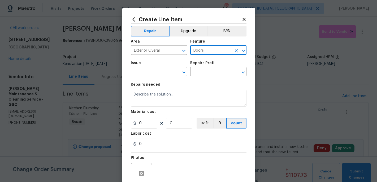
type input "Doors"
click at [155, 77] on span "Issue ​" at bounding box center [159, 69] width 56 height 22
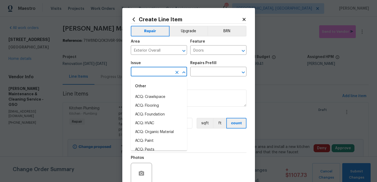
click at [155, 73] on input "text" at bounding box center [151, 72] width 41 height 8
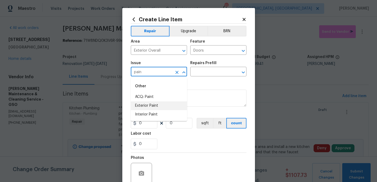
click at [153, 106] on li "Exterior Paint" at bounding box center [159, 105] width 56 height 9
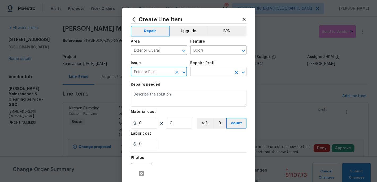
type input "Exterior Paint"
click at [196, 71] on input "text" at bounding box center [210, 72] width 41 height 8
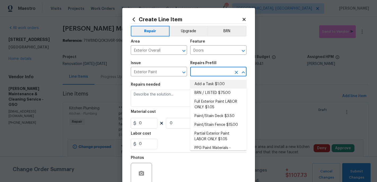
click at [206, 84] on li "Add a Task $1.00" at bounding box center [218, 84] width 56 height 9
type input "Overall Paint"
type input "Add a Task $1.00"
type textarea "HPM to detail"
type input "1"
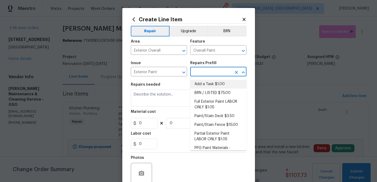
type input "1"
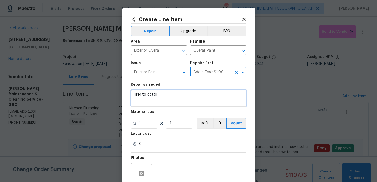
click at [166, 98] on textarea "HPM to detail" at bounding box center [189, 97] width 116 height 17
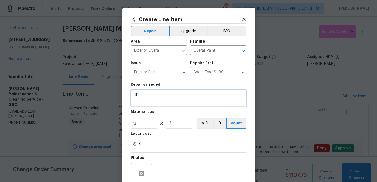
type textarea "H"
type textarea "Paint front and back door black"
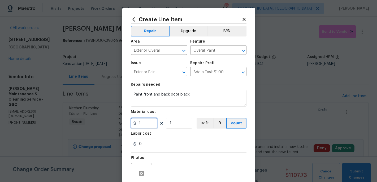
click at [147, 125] on input "1" at bounding box center [144, 123] width 27 height 11
type input "75"
click at [179, 123] on input "1" at bounding box center [179, 123] width 27 height 11
type input "2"
click at [183, 141] on div "0" at bounding box center [189, 143] width 116 height 11
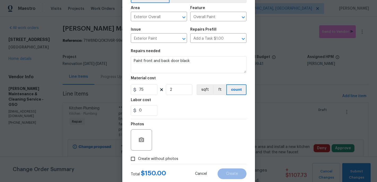
scroll to position [36, 0]
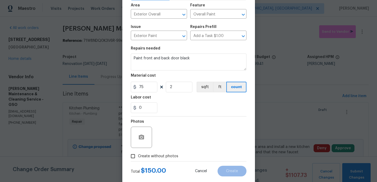
click at [139, 155] on span "Create without photos" at bounding box center [158, 156] width 40 height 6
click at [138, 155] on input "Create without photos" at bounding box center [133, 156] width 10 height 10
checkbox input "true"
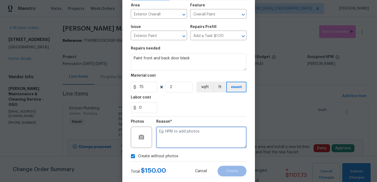
click at [172, 141] on textarea at bounding box center [201, 136] width 90 height 21
type textarea "c"
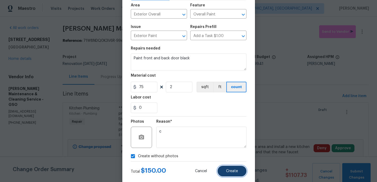
click at [231, 172] on span "Create" at bounding box center [232, 171] width 12 height 4
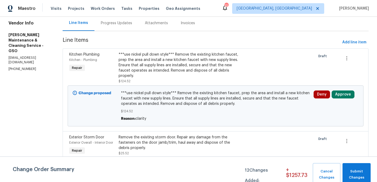
scroll to position [48, 0]
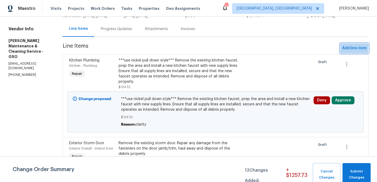
click at [352, 48] on span "Add line item" at bounding box center [354, 48] width 24 height 7
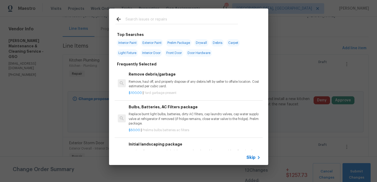
click at [154, 20] on input "text" at bounding box center [182, 20] width 113 height 8
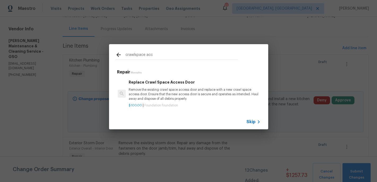
type input "crawlspace acc"
click at [158, 95] on p "Remove the existing crawl space access door and replace with a new crawl space …" at bounding box center [195, 94] width 132 height 14
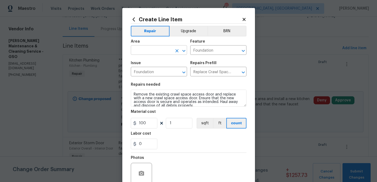
click at [151, 54] on input "text" at bounding box center [151, 50] width 41 height 8
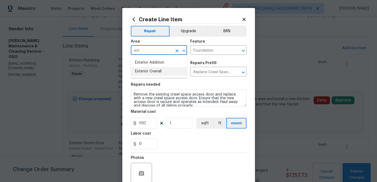
click at [154, 73] on li "Exterior Overall" at bounding box center [159, 71] width 56 height 9
type input "Exterior Overall"
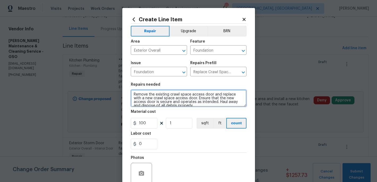
click at [133, 92] on textarea "Remove the existing crawl space access door and replace with a new crawl space …" at bounding box center [189, 97] width 116 height 17
type textarea "Remove the existing crawl space access door and replace with a new crawl space …"
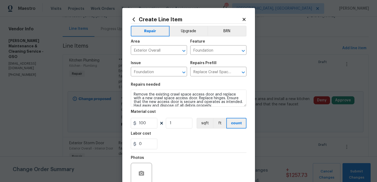
click at [192, 139] on div "0" at bounding box center [189, 143] width 116 height 11
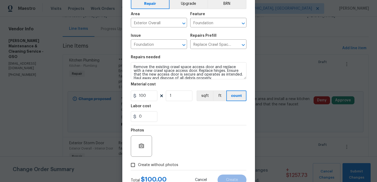
scroll to position [47, 0]
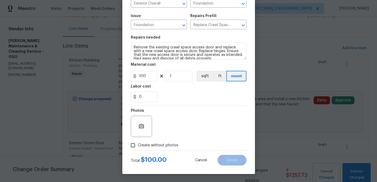
click at [129, 147] on input "Create without photos" at bounding box center [133, 145] width 10 height 10
checkbox input "true"
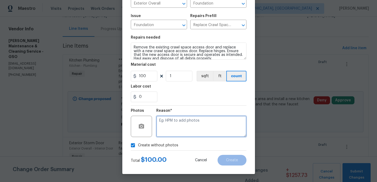
click at [169, 136] on textarea at bounding box center [201, 125] width 90 height 21
type textarea "v"
type textarea "c"
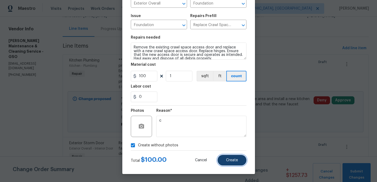
click at [230, 157] on button "Create" at bounding box center [232, 160] width 29 height 11
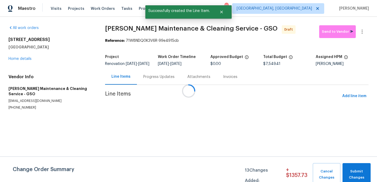
scroll to position [0, 0]
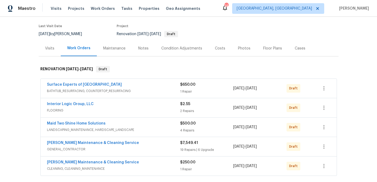
scroll to position [46, 0]
